Goal: Information Seeking & Learning: Learn about a topic

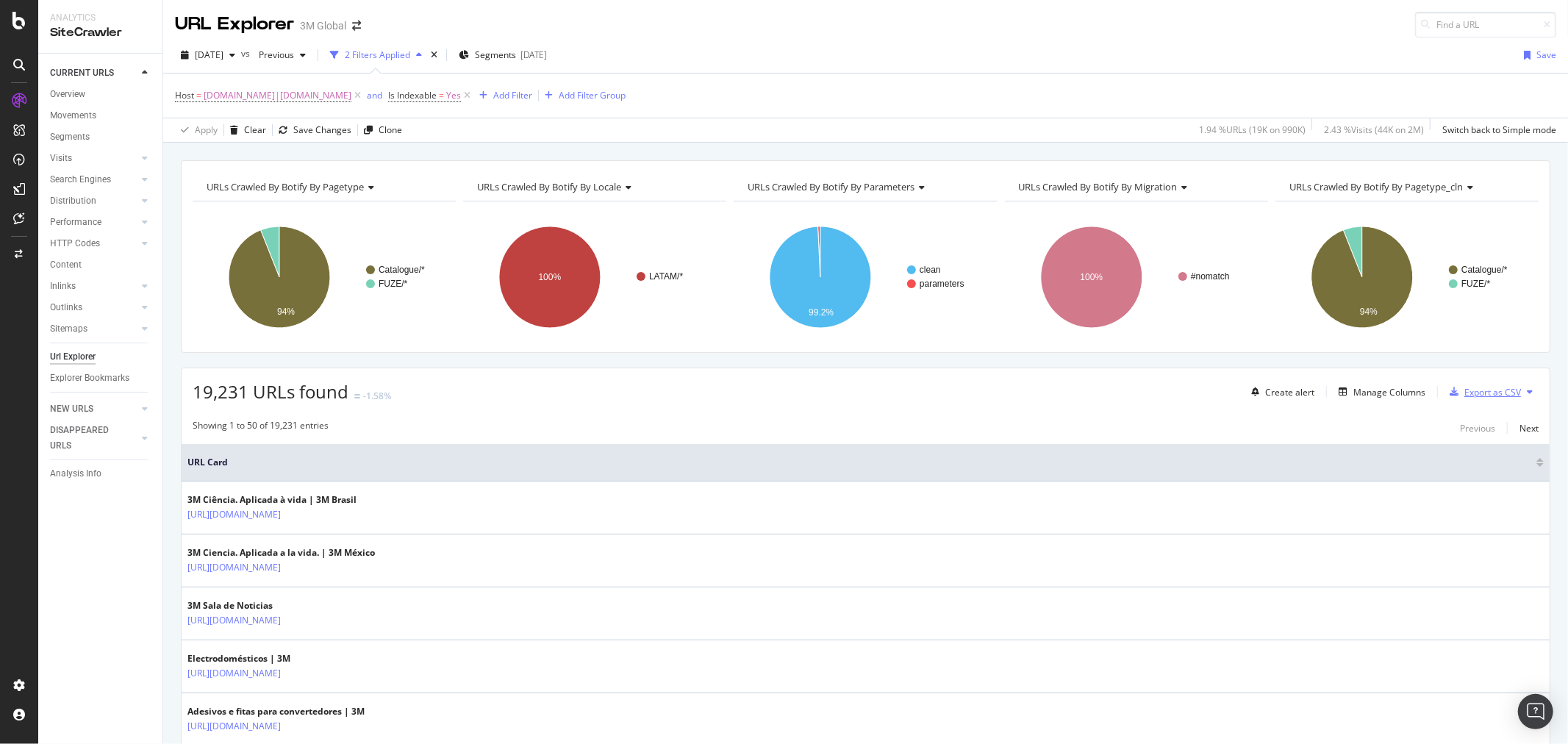
click at [1493, 392] on div "Export as CSV" at bounding box center [1493, 392] width 56 height 12
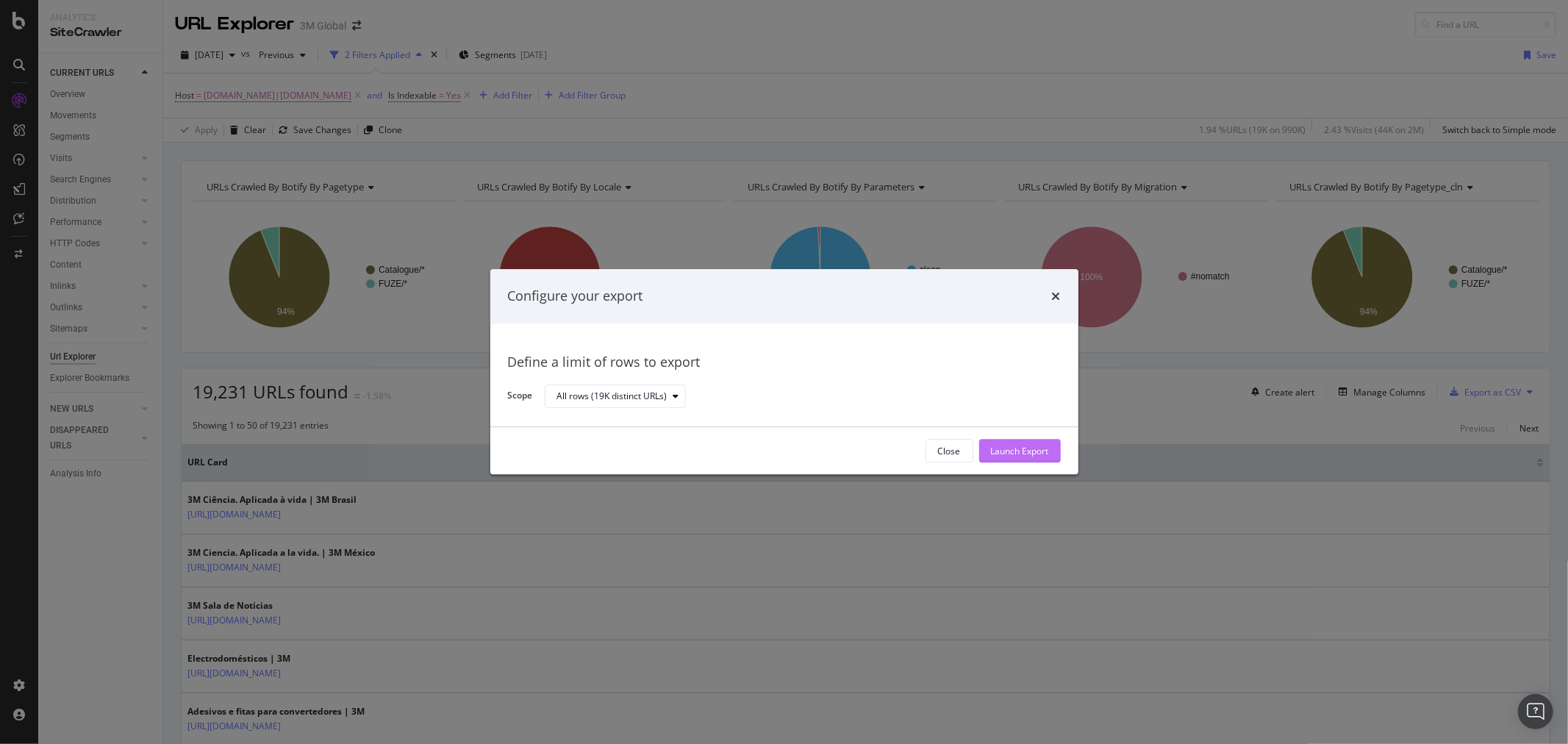
click at [1038, 452] on div "Launch Export" at bounding box center [1020, 451] width 58 height 12
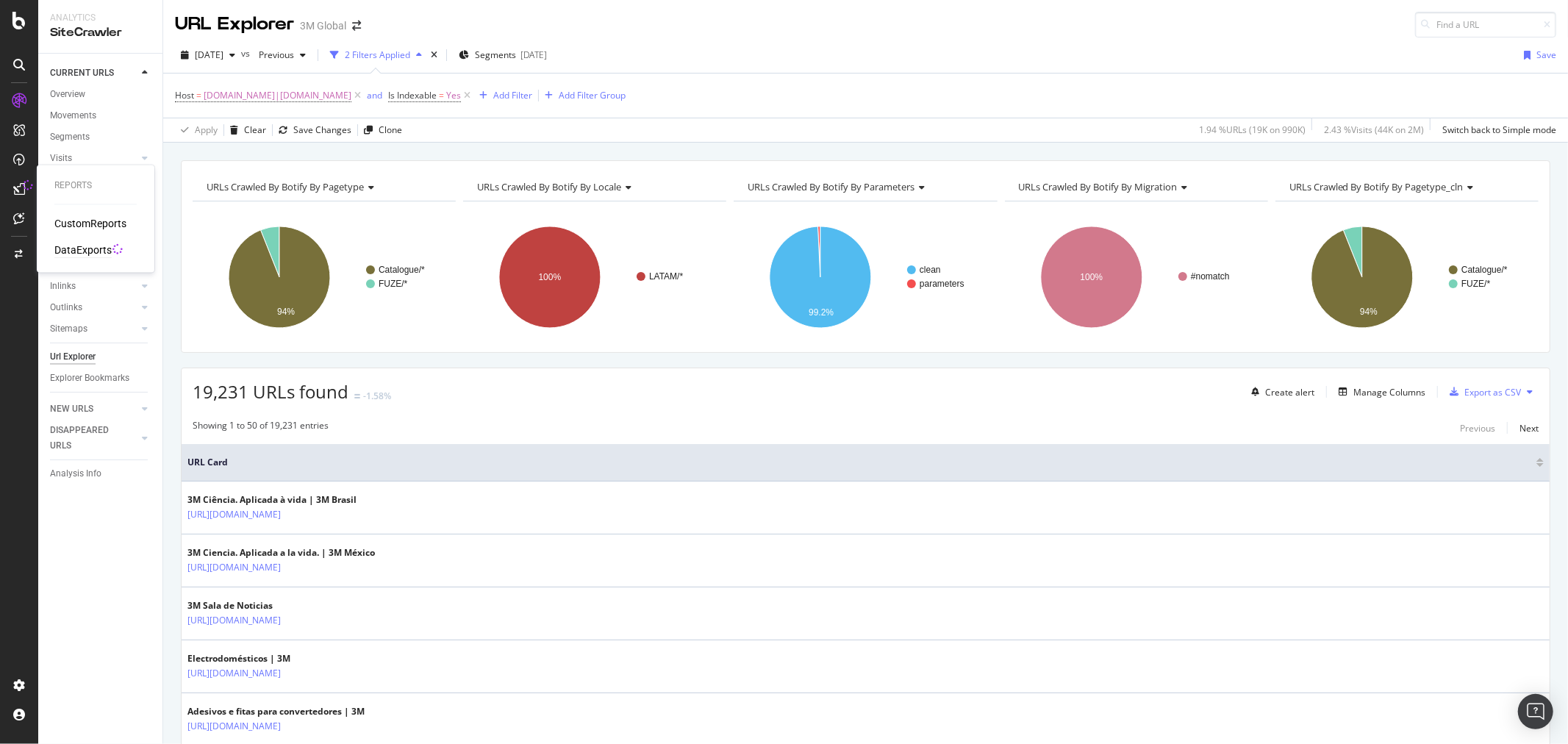
click at [82, 247] on div "DataExports" at bounding box center [83, 250] width 57 height 14
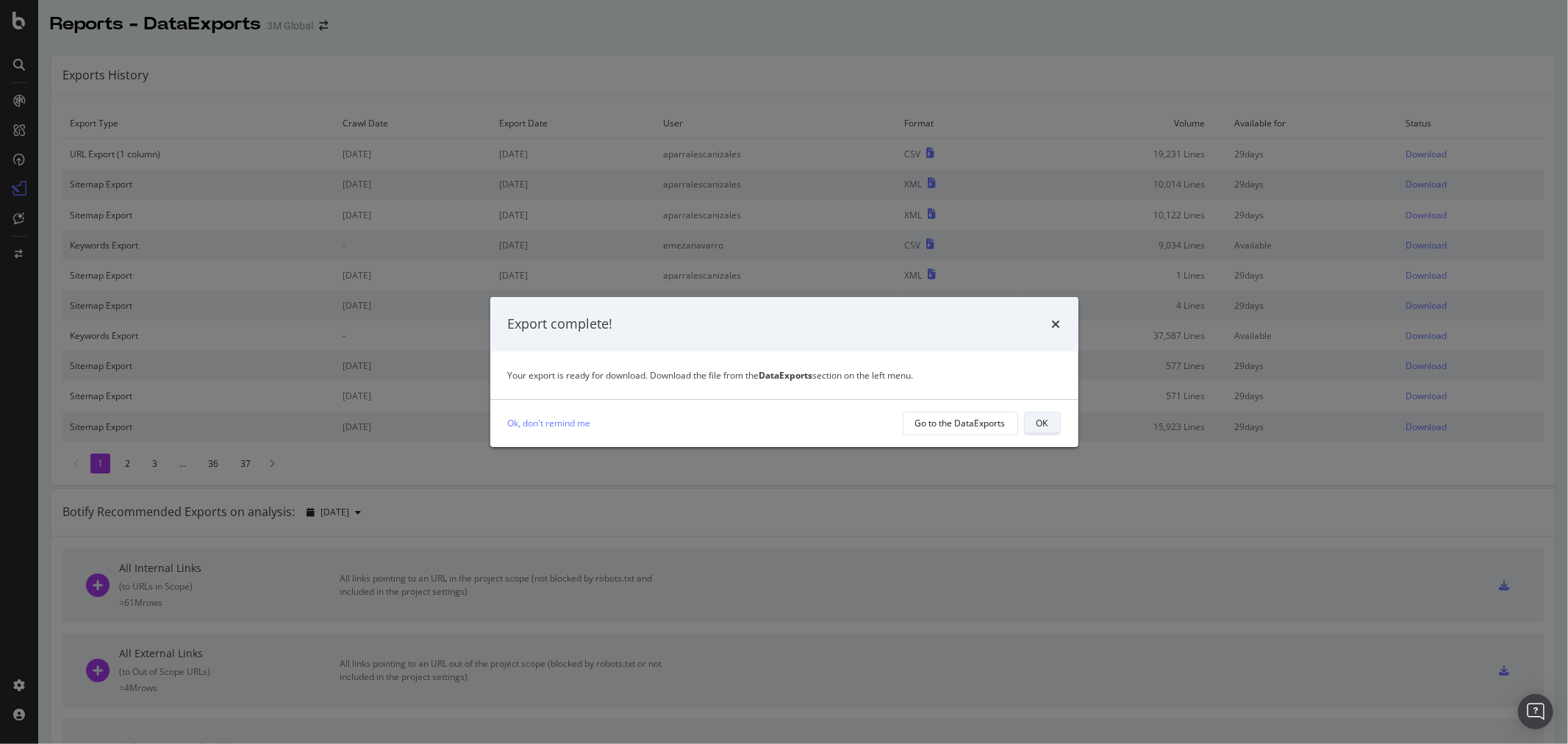
click at [1042, 419] on div "OK" at bounding box center [1042, 422] width 11 height 12
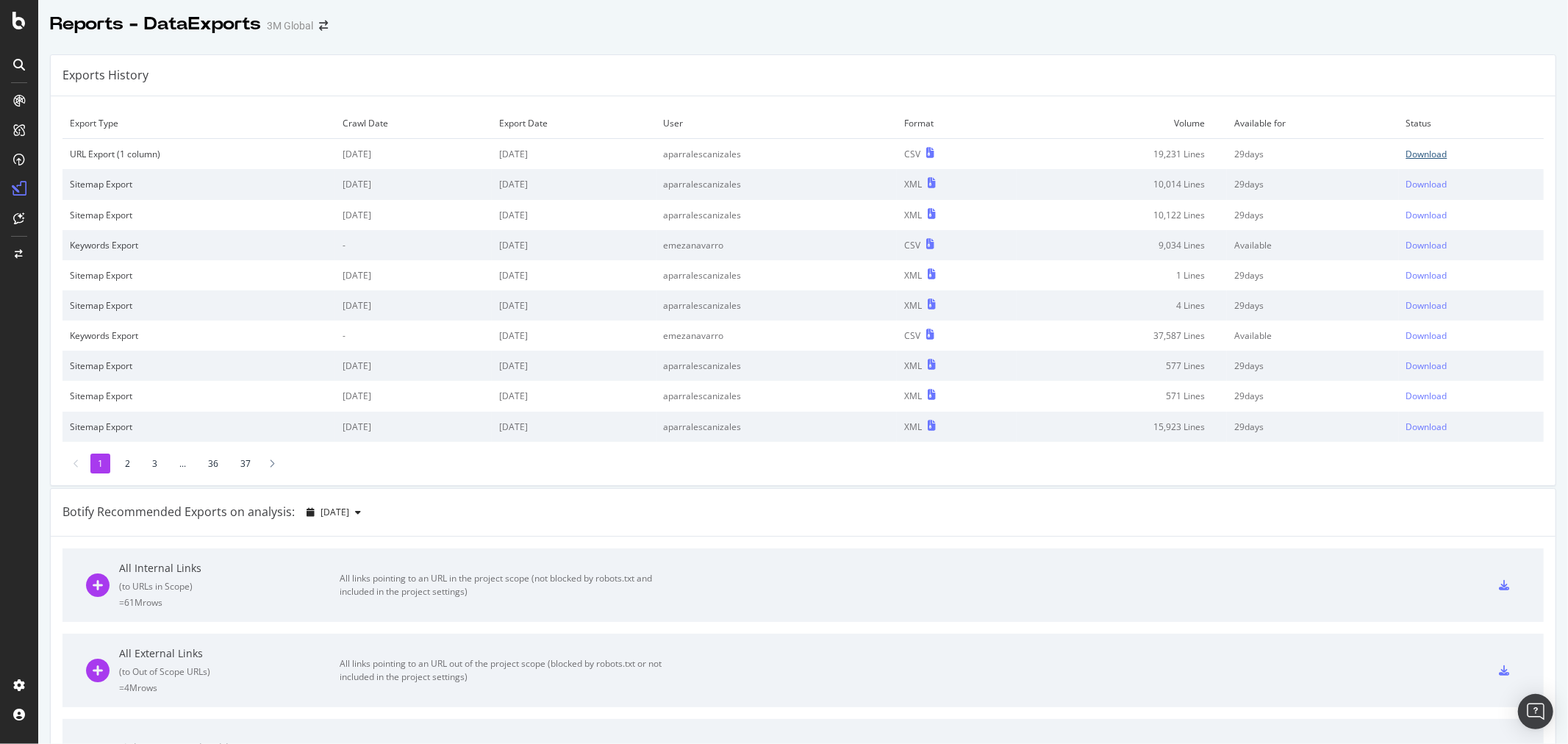
click at [1410, 151] on div "Download" at bounding box center [1427, 154] width 41 height 12
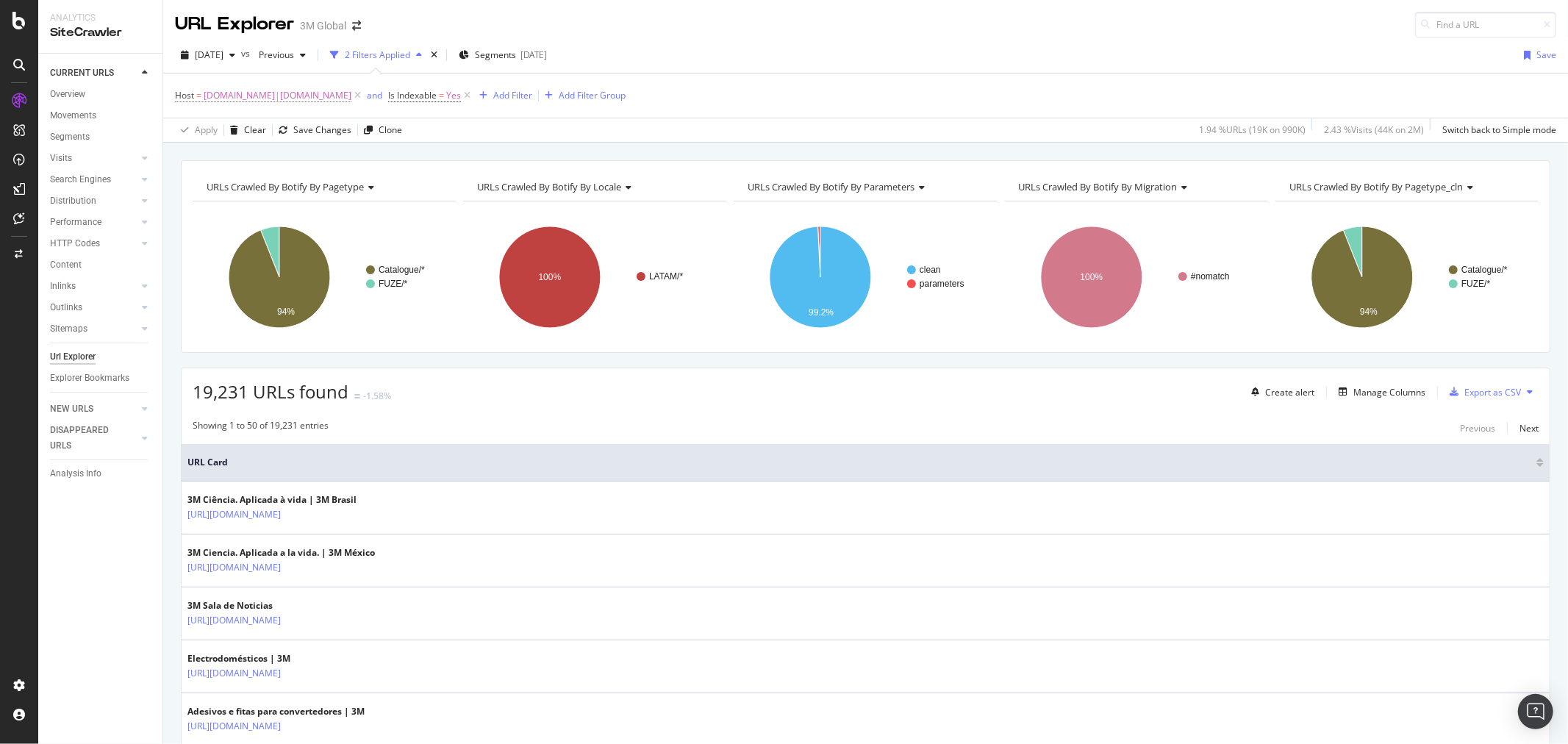
click at [238, 94] on span "[DOMAIN_NAME]|[DOMAIN_NAME]" at bounding box center [277, 96] width 148 height 21
click at [263, 155] on input "[DOMAIN_NAME]|[DOMAIN_NAME]" at bounding box center [257, 157] width 139 height 24
type input "[DOMAIN_NAME]|[DOMAIN_NAME]"
click at [339, 155] on icon at bounding box center [337, 157] width 8 height 11
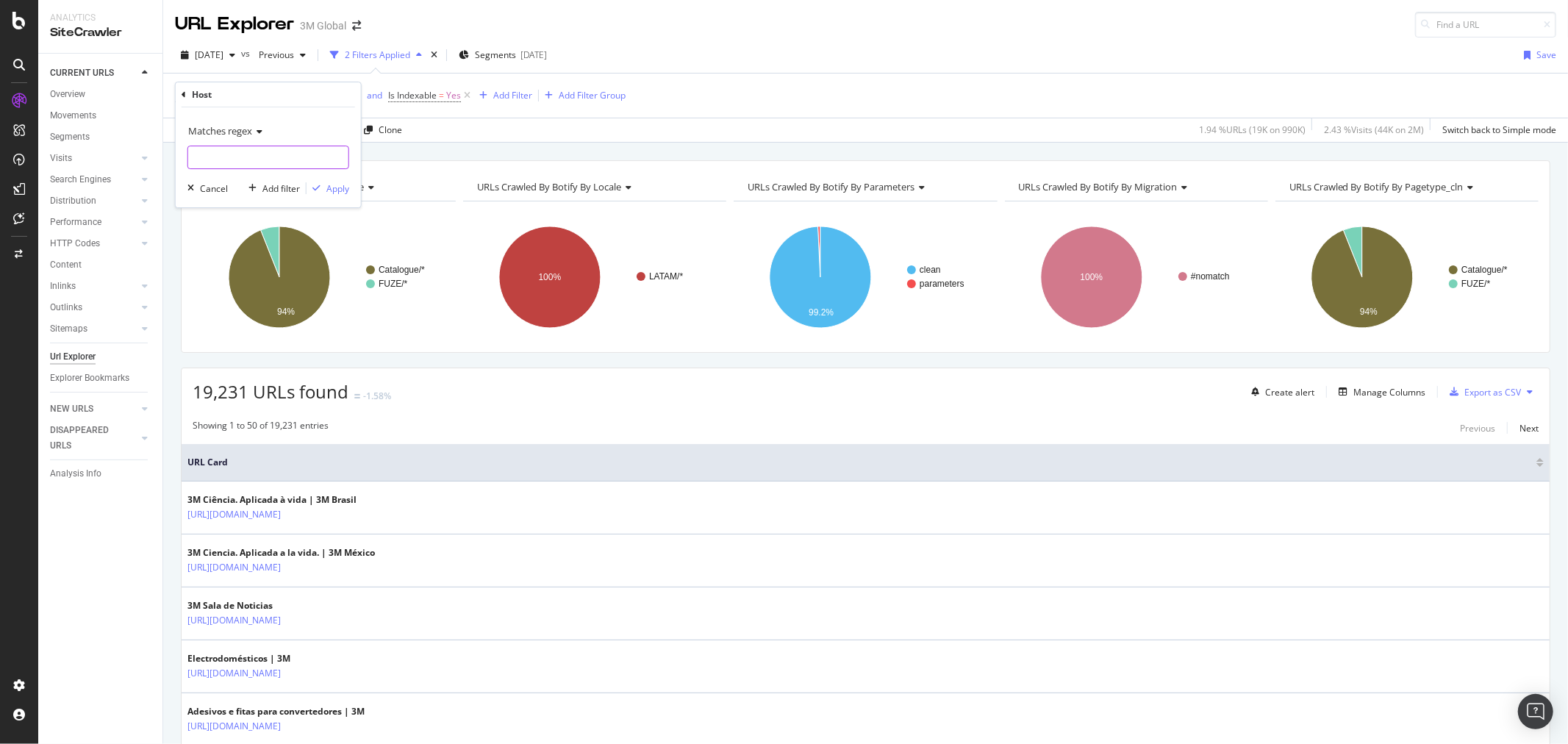
click at [223, 161] on input "text" at bounding box center [268, 157] width 161 height 24
click at [297, 151] on input "[DOMAIN_NAME]|" at bounding box center [257, 157] width 139 height 24
click at [312, 150] on input "[DOMAIN_NAME]|[DOMAIN_NAME]|" at bounding box center [257, 157] width 139 height 24
click at [317, 158] on input "[DOMAIN_NAME]|[DOMAIN_NAME]|[DOMAIN_NAME]|" at bounding box center [257, 157] width 139 height 24
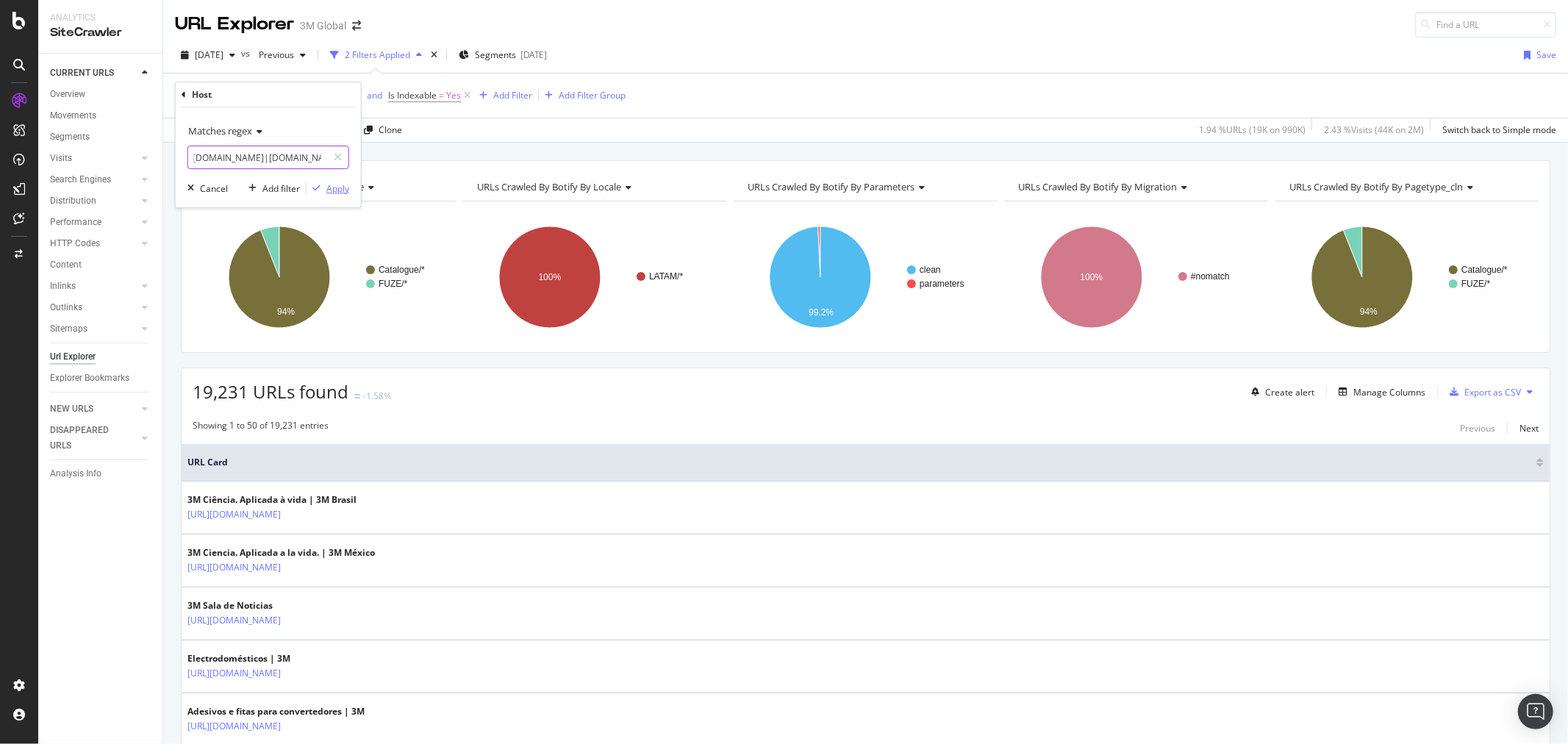
type input "[DOMAIN_NAME]|[DOMAIN_NAME]|[DOMAIN_NAME]|[DOMAIN_NAME]"
click at [341, 186] on div "Apply" at bounding box center [338, 188] width 23 height 12
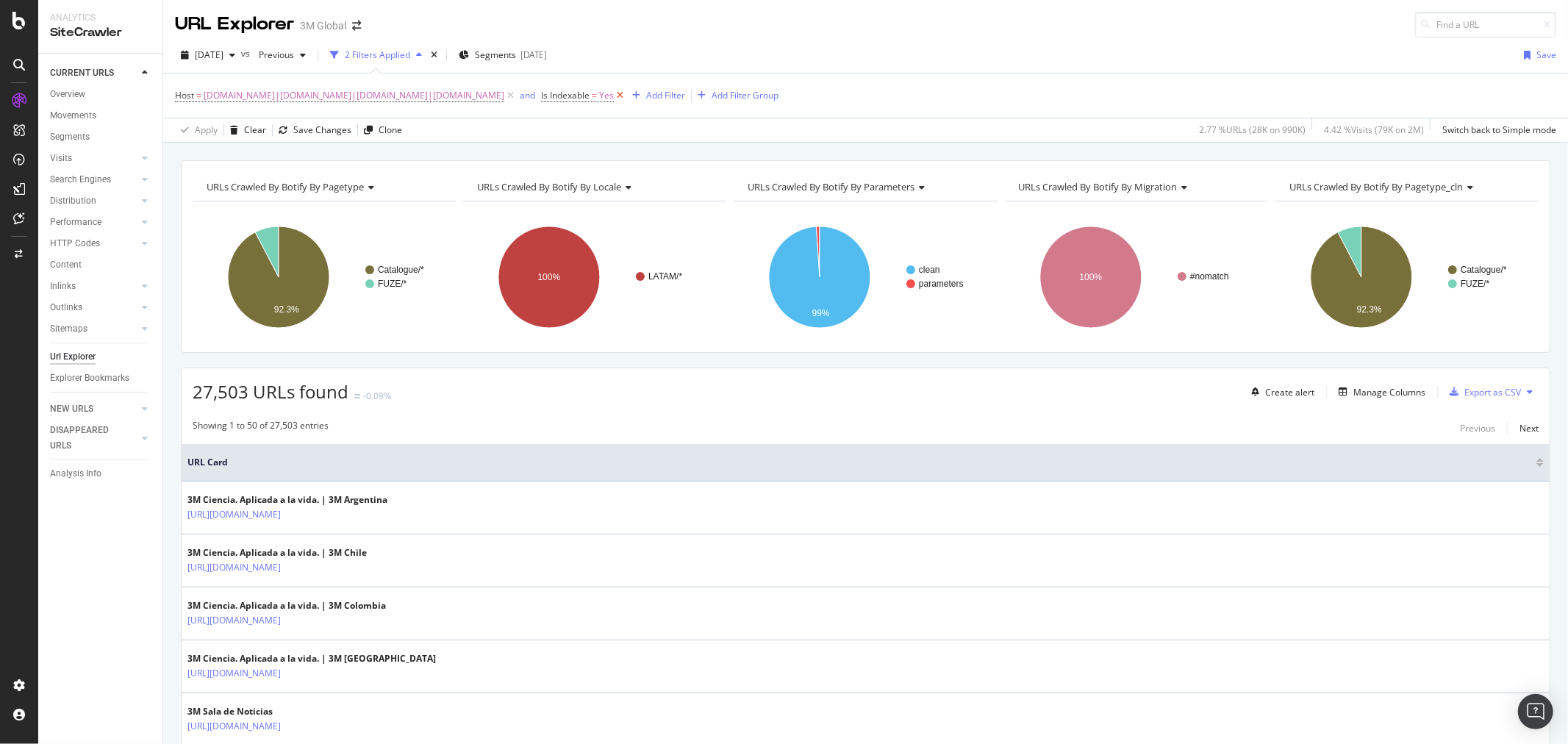
click at [613, 96] on icon at bounding box center [619, 95] width 12 height 14
click at [544, 91] on div "Add Filter" at bounding box center [556, 95] width 39 height 12
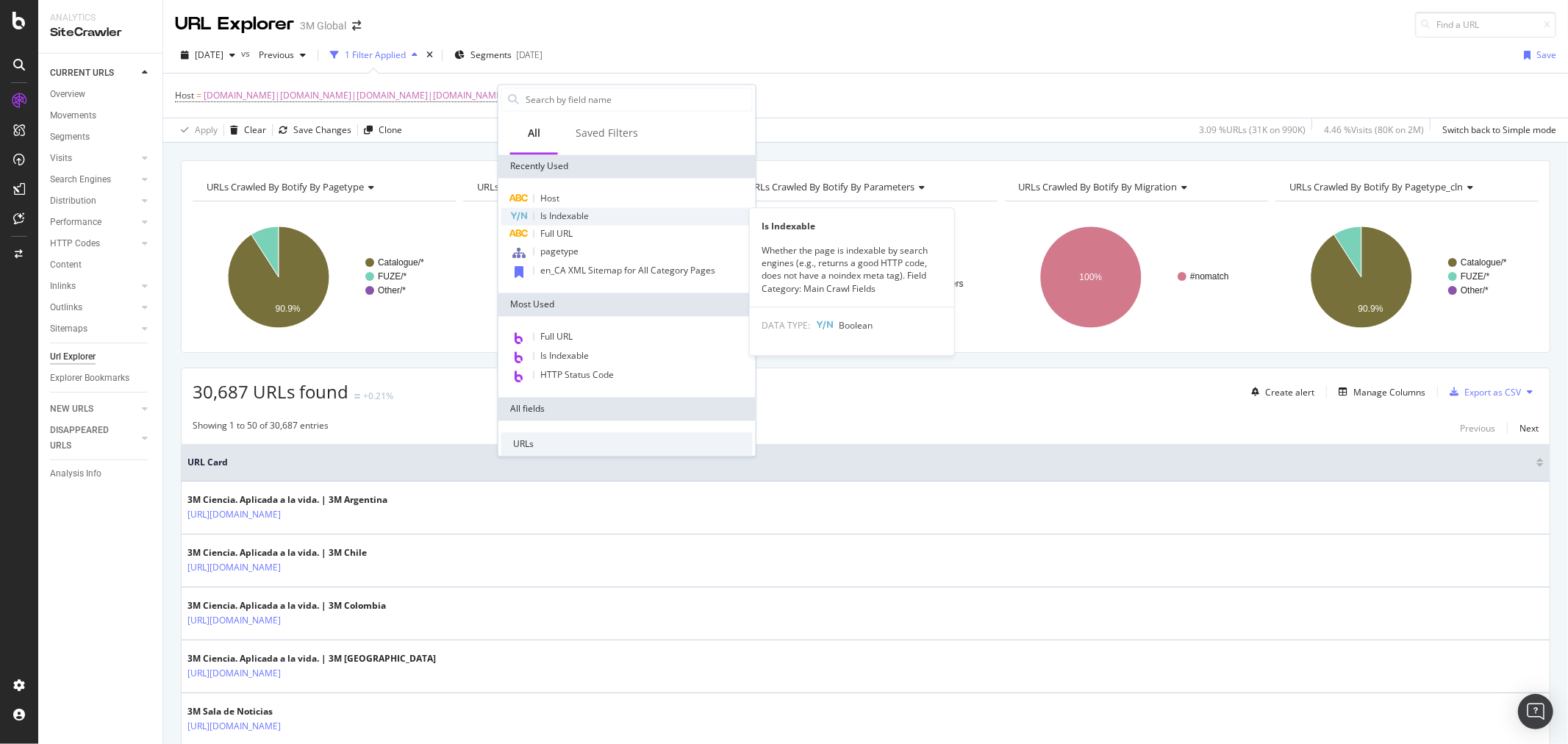
click at [590, 218] on div "Is Indexable" at bounding box center [627, 216] width 251 height 17
click at [590, 218] on rect "A chart." at bounding box center [593, 277] width 261 height 128
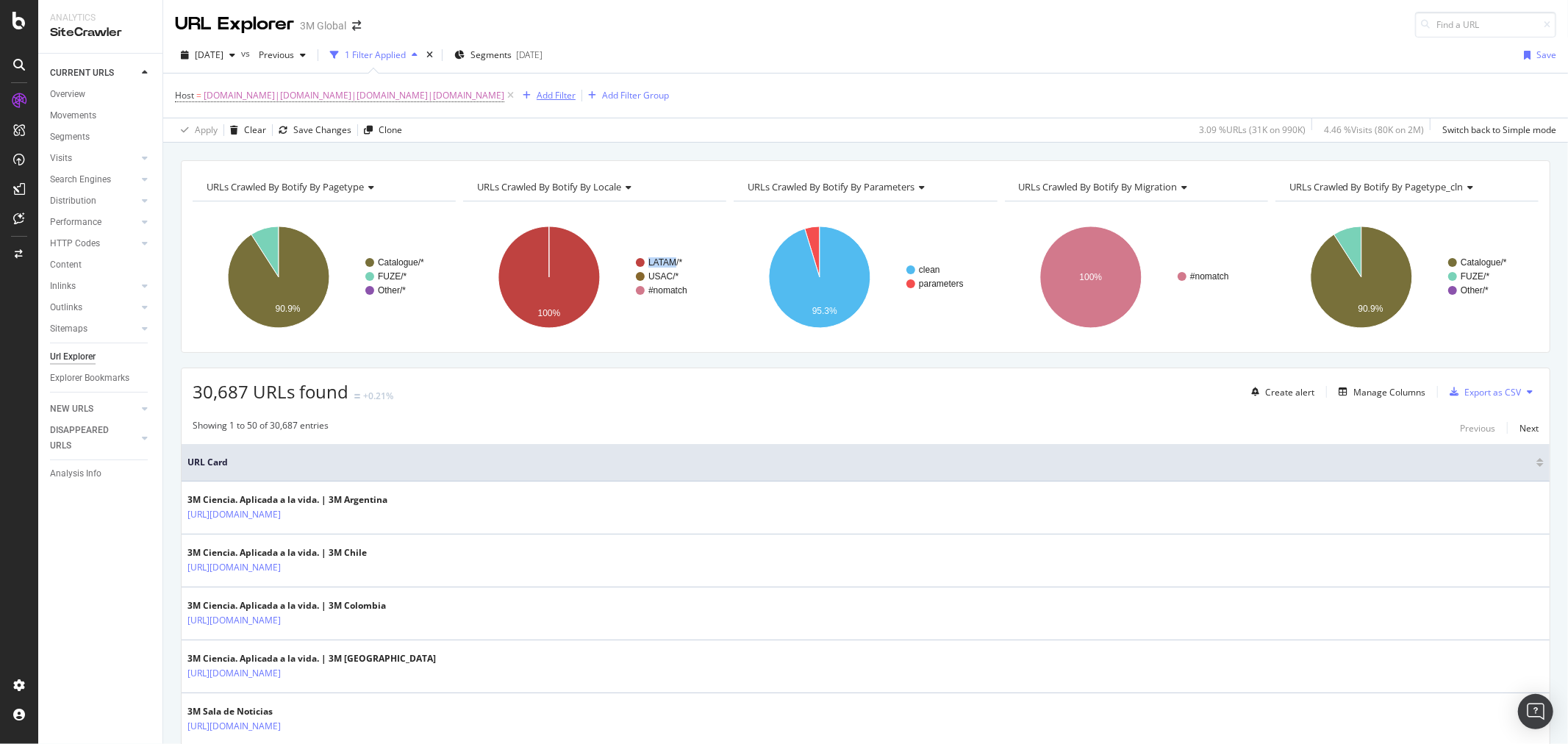
click at [537, 101] on div "Add Filter" at bounding box center [556, 95] width 39 height 12
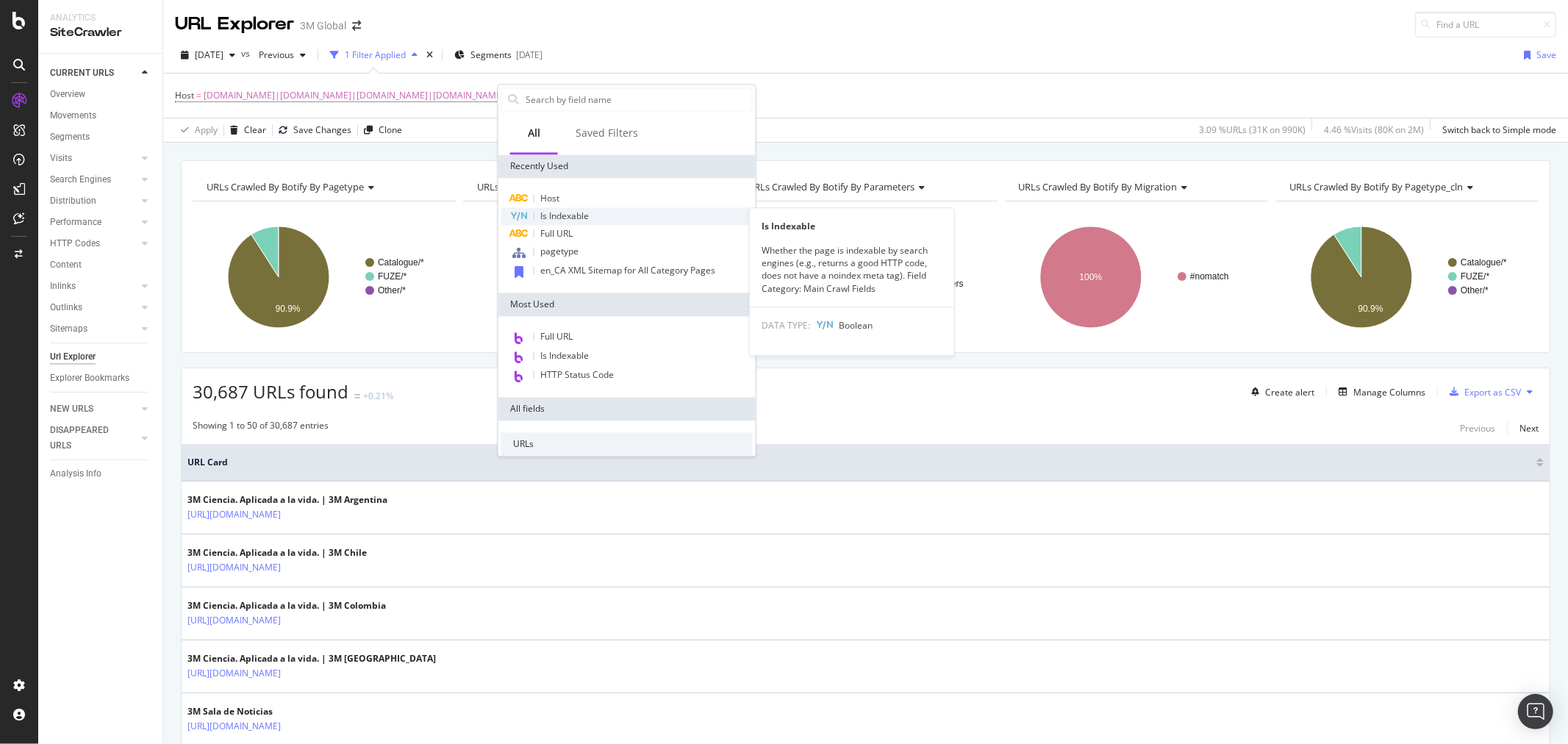
click at [575, 214] on span "Is Indexable" at bounding box center [565, 215] width 49 height 12
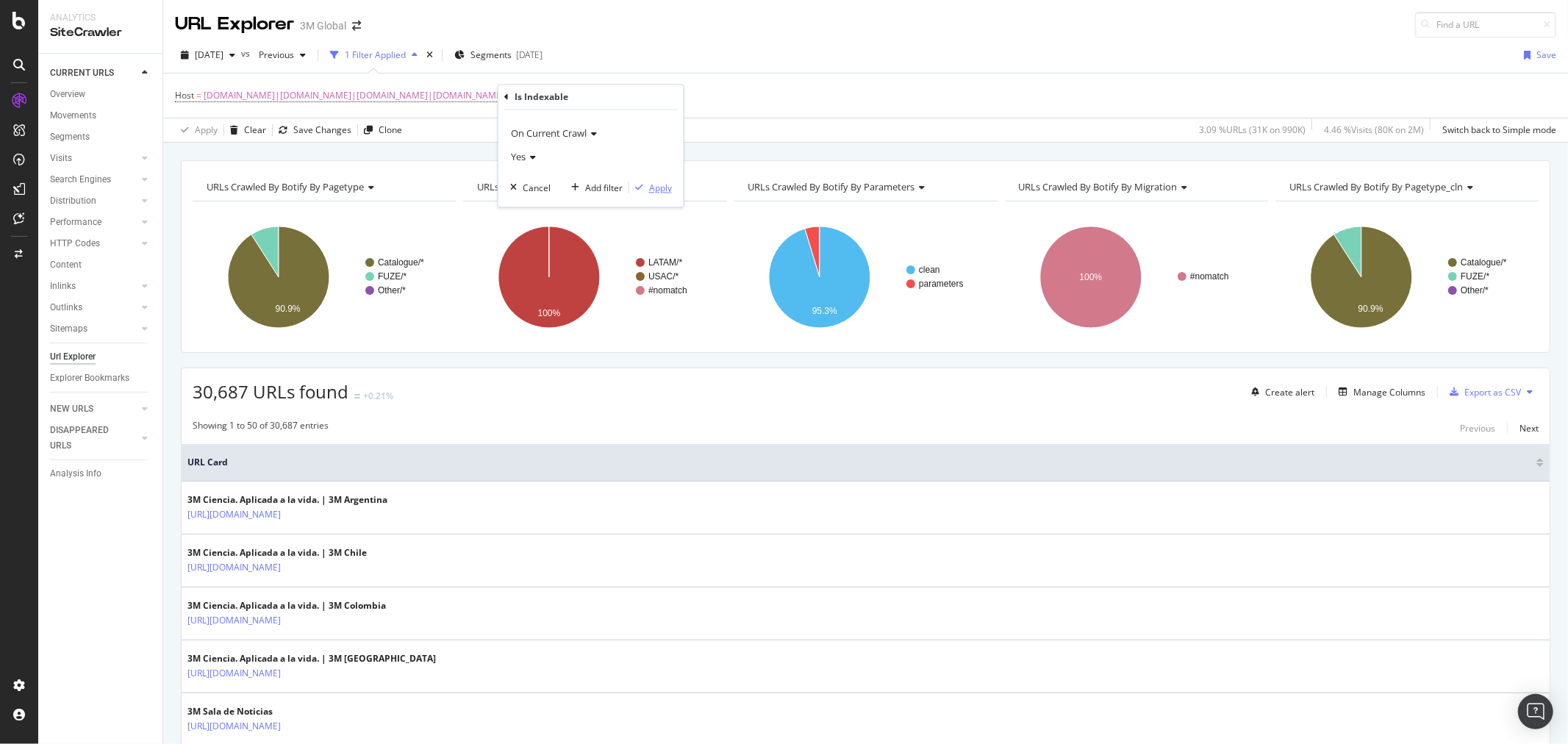
click at [665, 186] on div "Apply" at bounding box center [660, 187] width 23 height 12
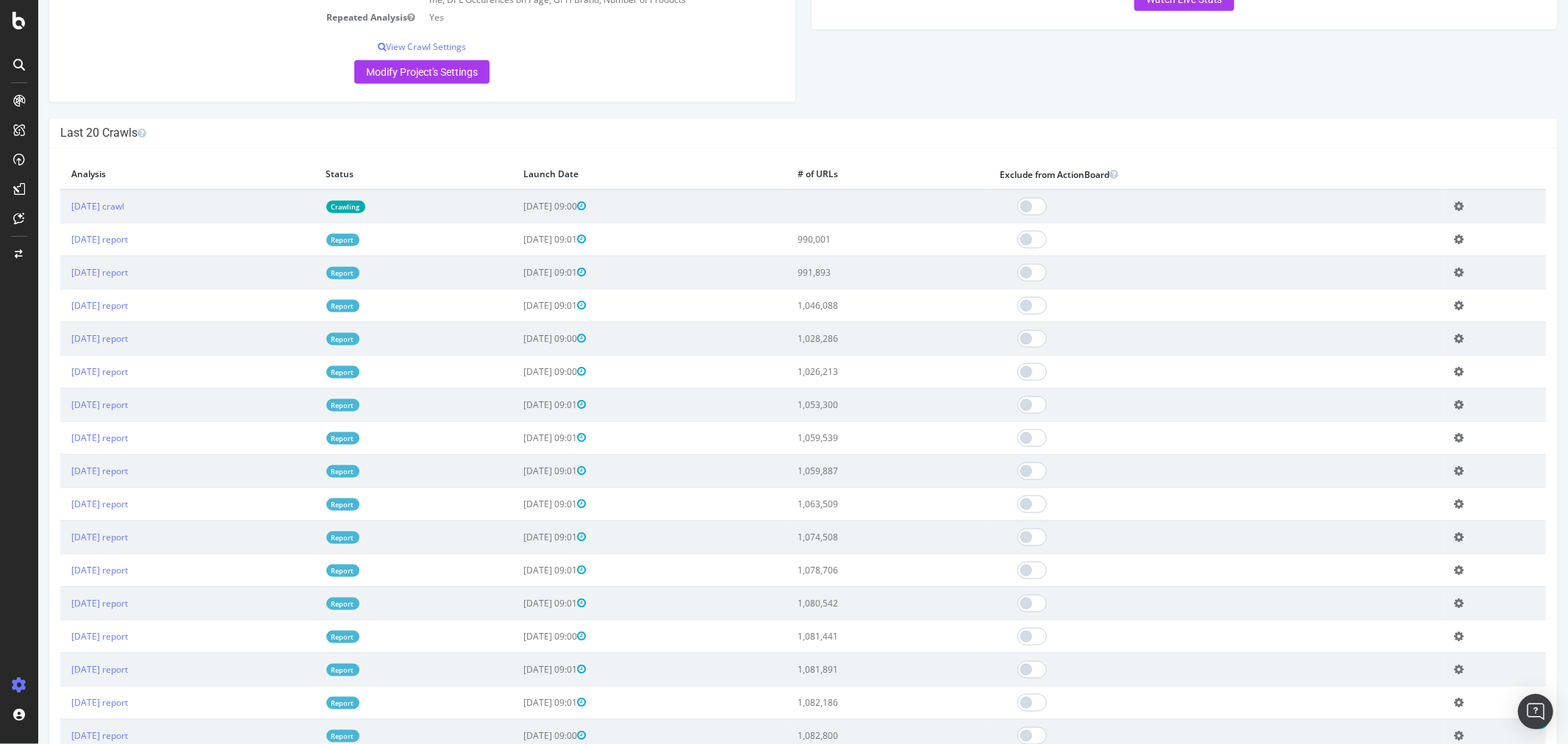
scroll to position [1470, 0]
click at [127, 247] on link "2025 Sep. 14th report" at bounding box center [98, 240] width 56 height 12
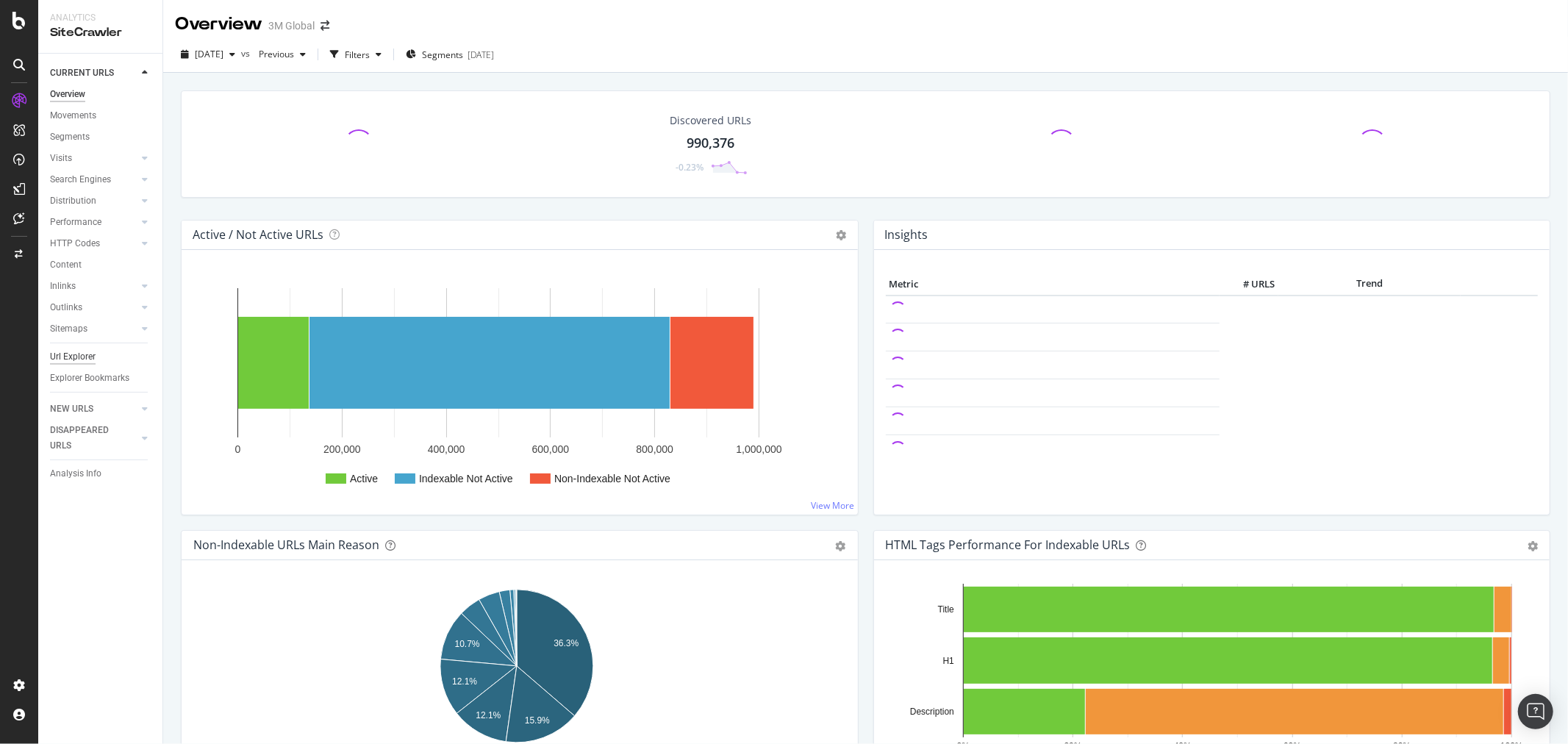
click at [83, 352] on div "Url Explorer" at bounding box center [73, 356] width 46 height 15
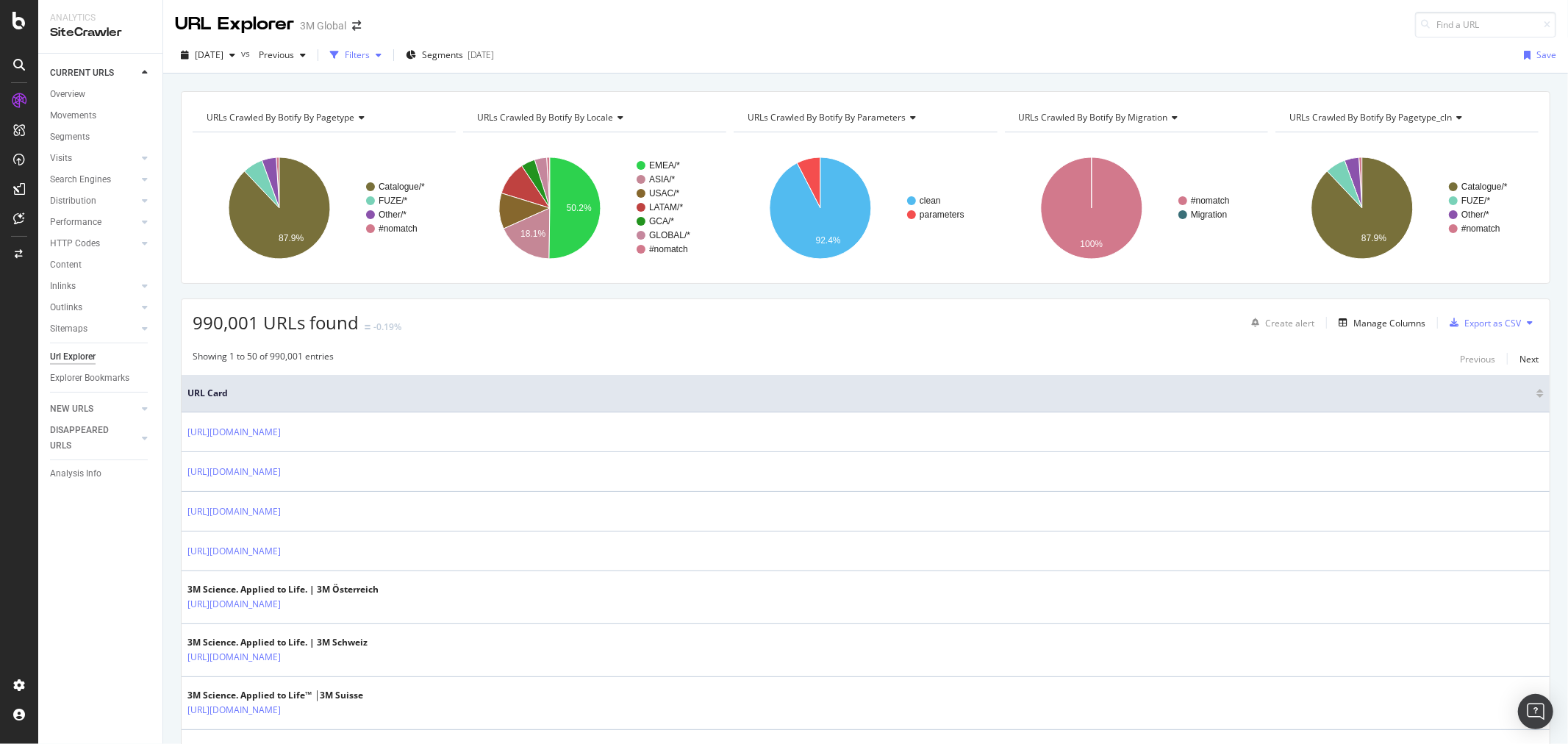
click at [388, 53] on div "button" at bounding box center [378, 54] width 17 height 9
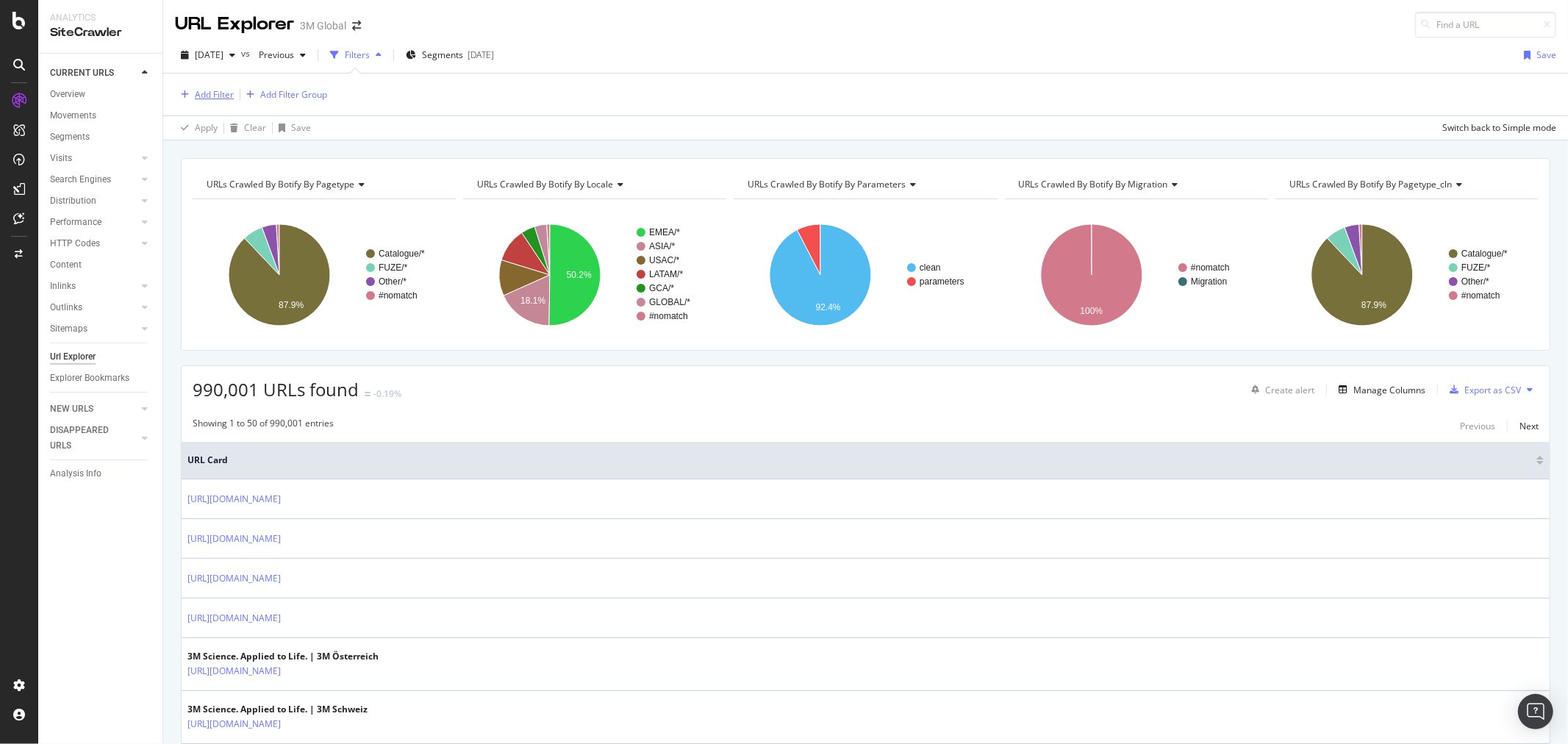
click at [217, 88] on div "Add Filter" at bounding box center [214, 94] width 39 height 12
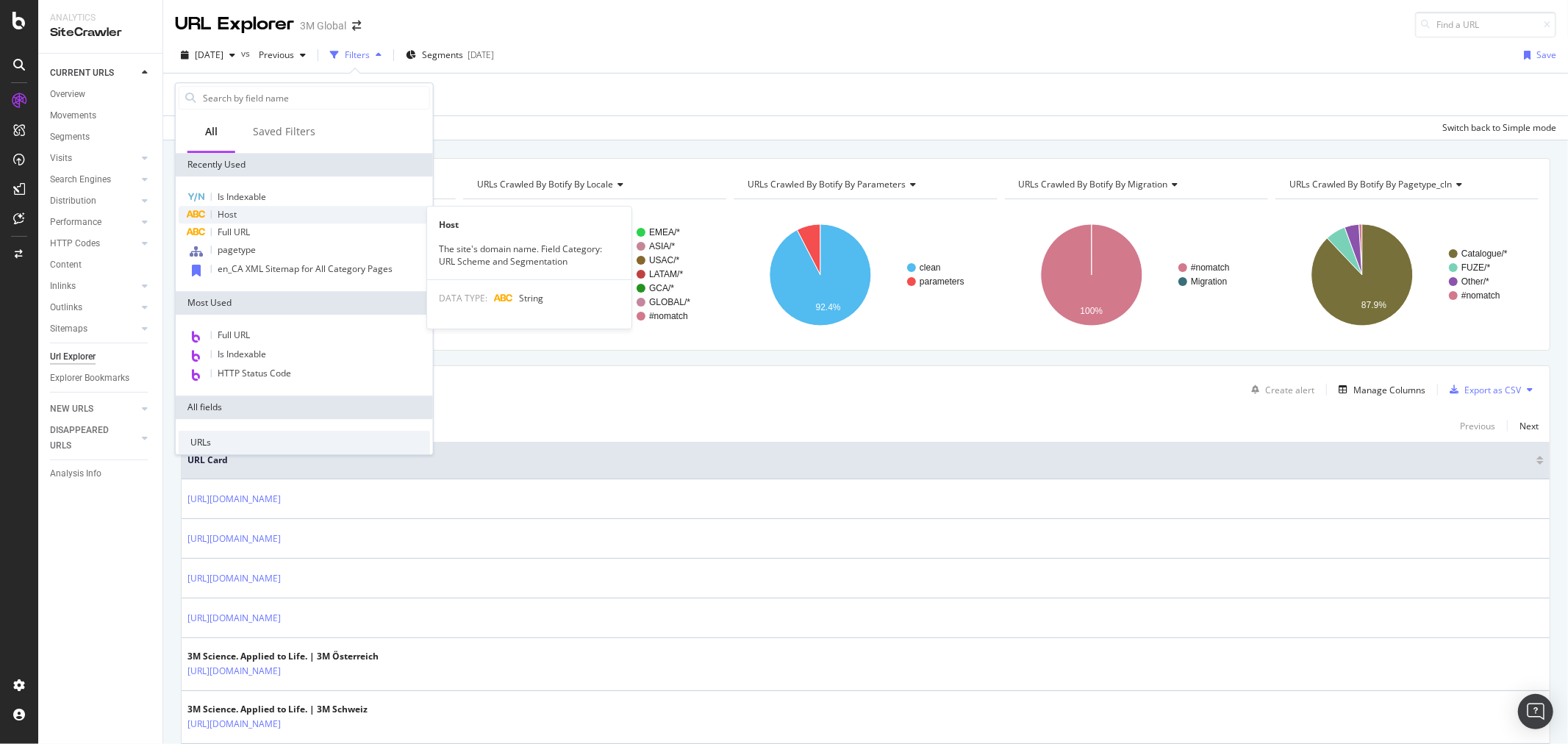
click at [240, 215] on div "Host" at bounding box center [304, 214] width 251 height 17
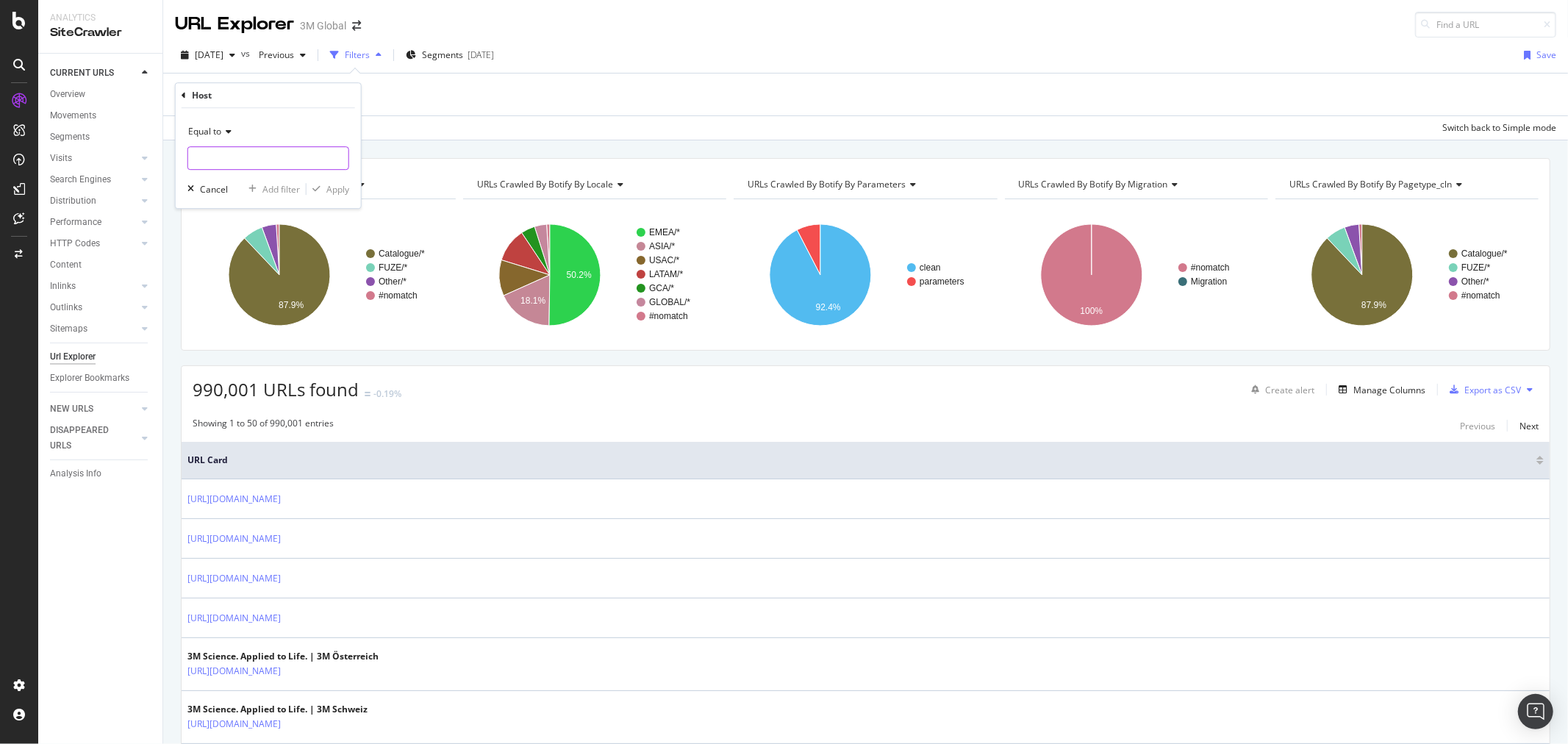
click at [253, 155] on input "text" at bounding box center [268, 158] width 161 height 24
type input "[DOMAIN_NAME]"
click at [268, 177] on span "[DOMAIN_NAME]" at bounding box center [246, 177] width 108 height 12
click at [335, 191] on div "Apply" at bounding box center [338, 189] width 23 height 12
